Goal: Task Accomplishment & Management: Complete application form

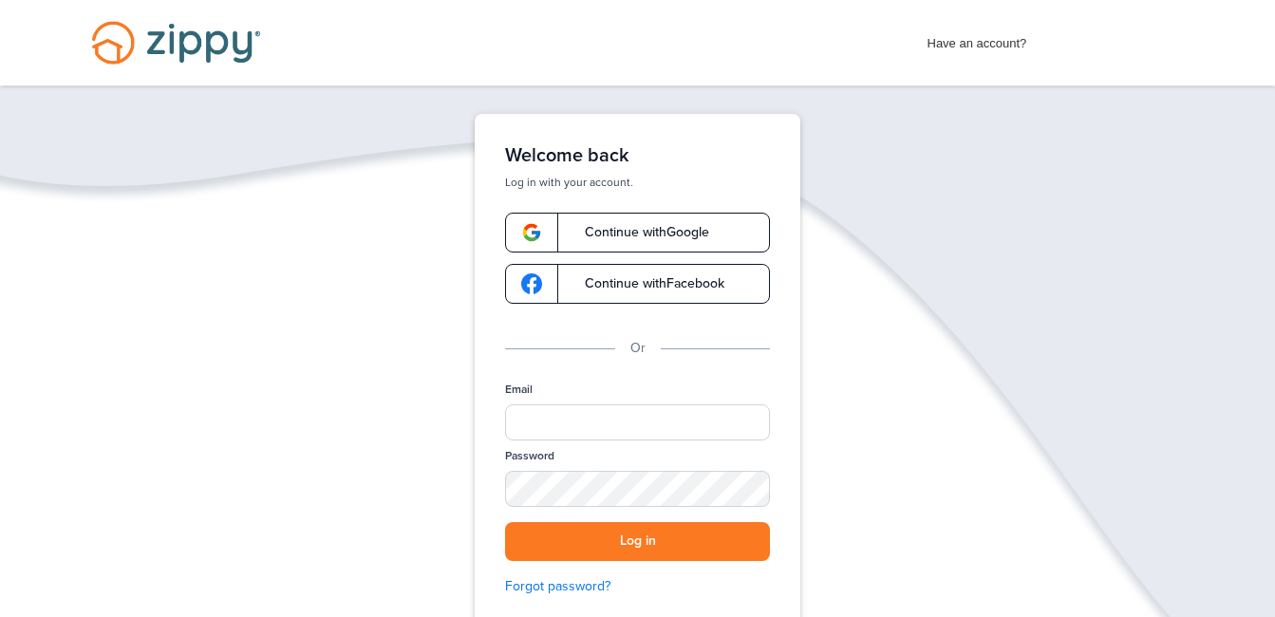
click at [665, 233] on span "Continue with Google" at bounding box center [637, 232] width 143 height 13
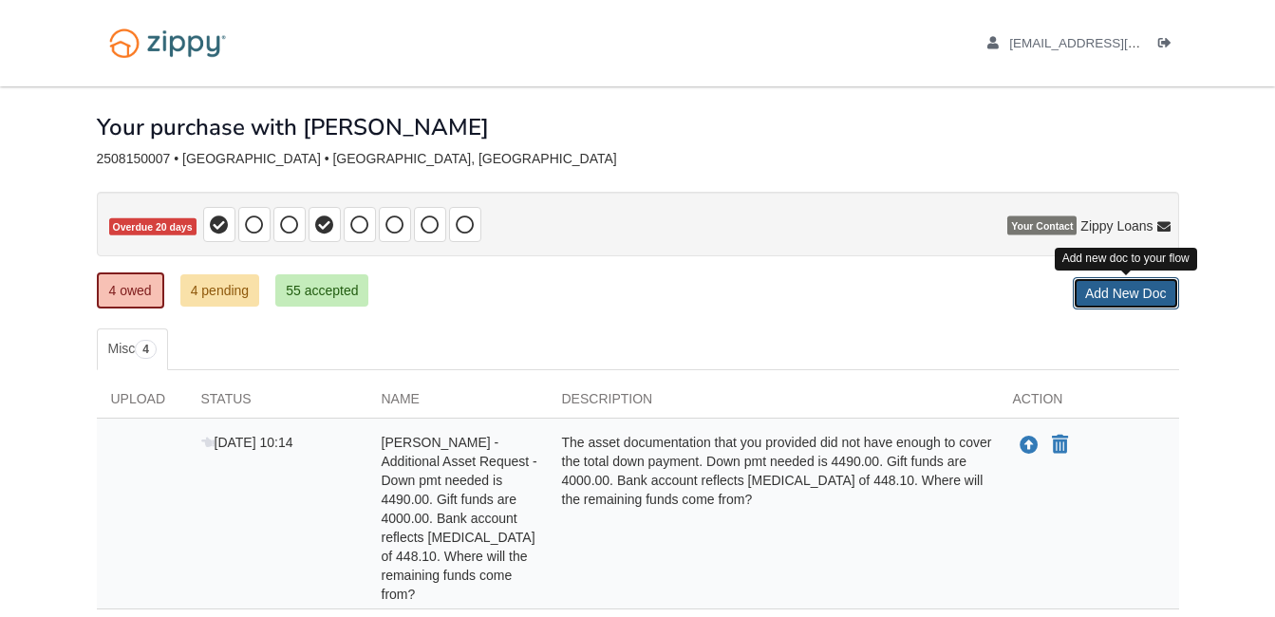
click at [1121, 291] on link "Add New Doc" at bounding box center [1126, 293] width 106 height 32
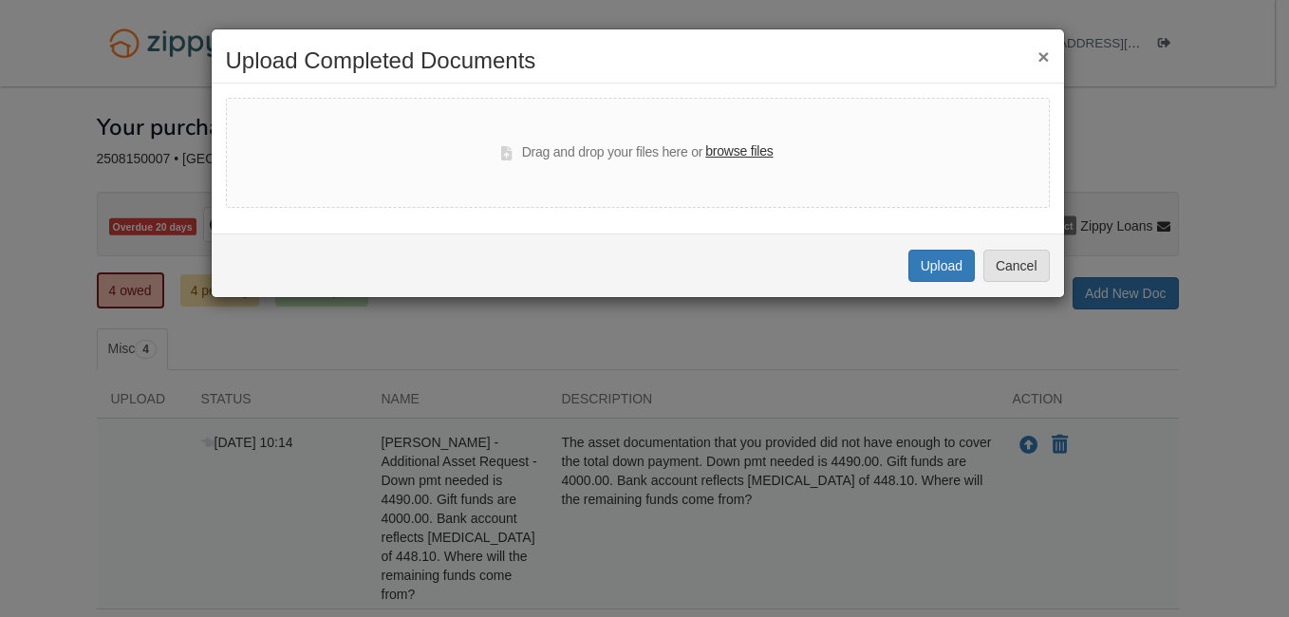
click at [752, 156] on label "browse files" at bounding box center [738, 151] width 67 height 21
click at [0, 0] on input "browse files" at bounding box center [0, 0] width 0 height 0
select select "****"
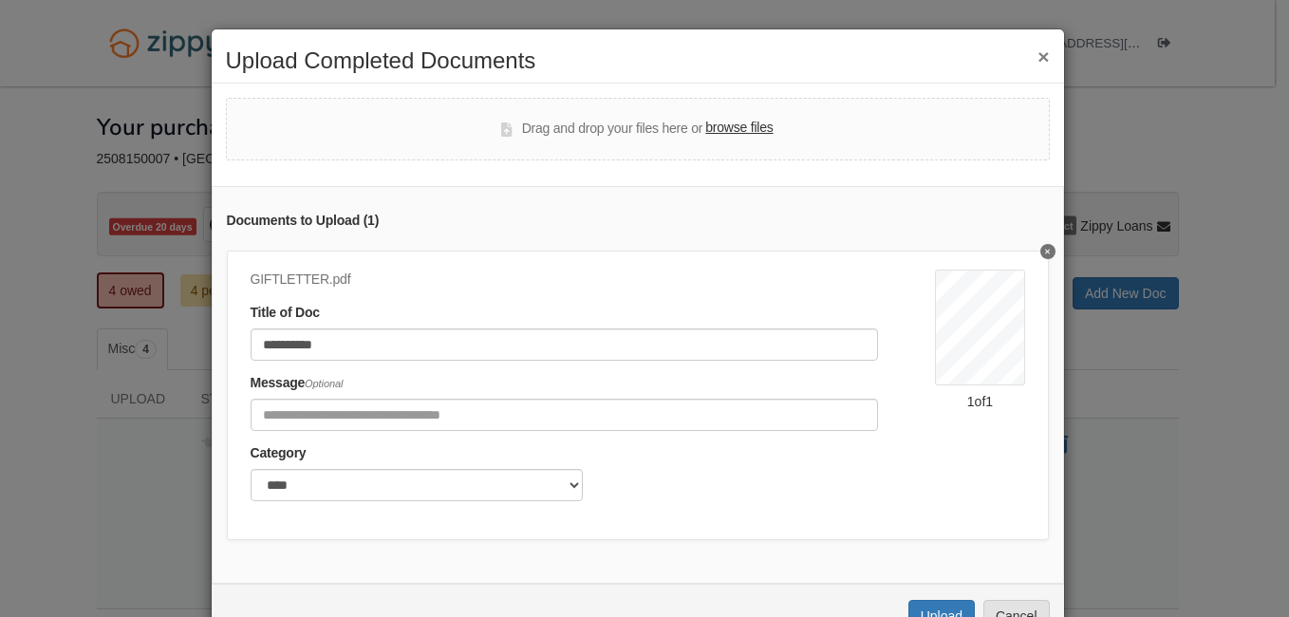
scroll to position [74, 0]
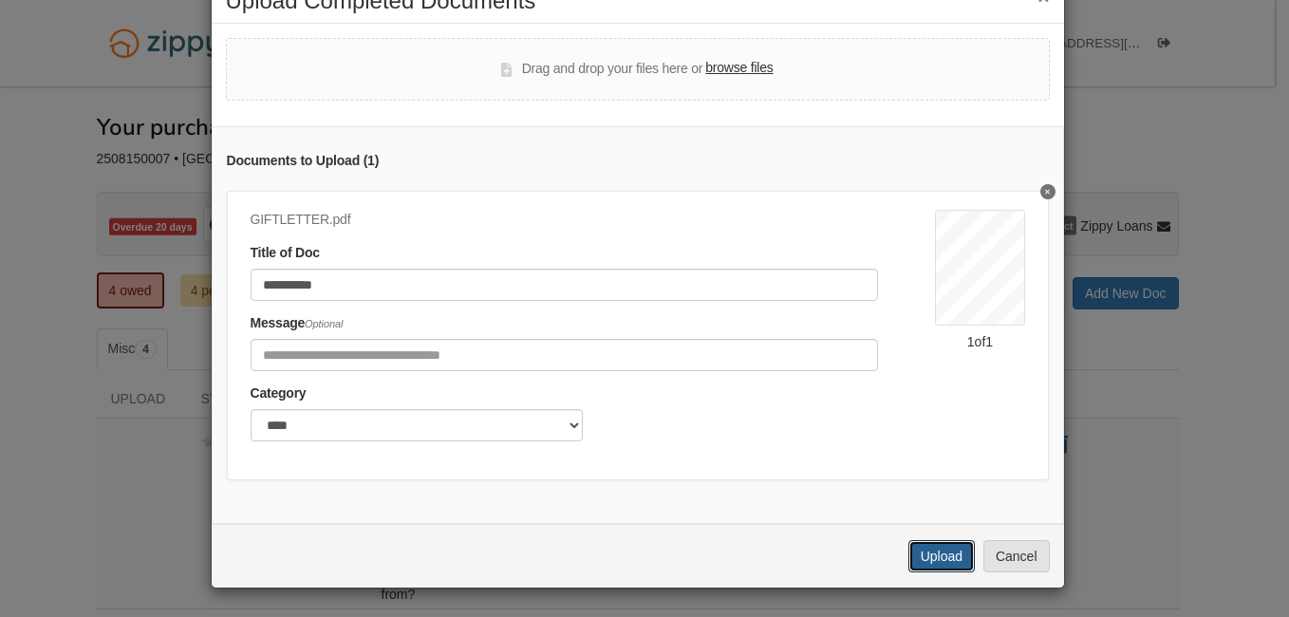
click at [933, 554] on button "Upload" at bounding box center [941, 556] width 66 height 32
